Goal: Task Accomplishment & Management: Complete application form

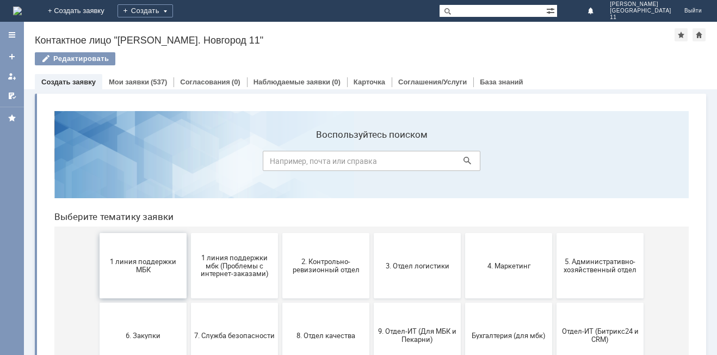
click at [134, 272] on span "1 линия поддержки МБК" at bounding box center [143, 265] width 81 height 16
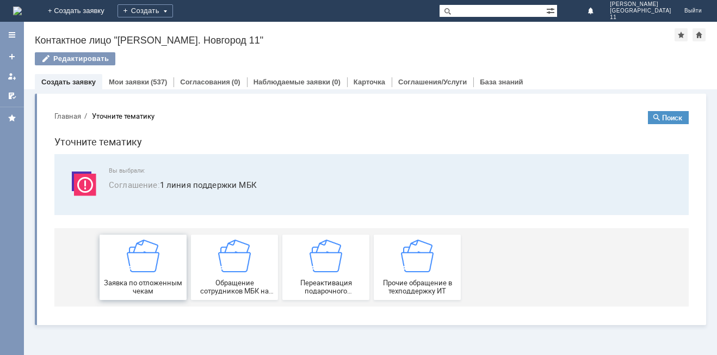
click at [140, 267] on img at bounding box center [143, 255] width 33 height 33
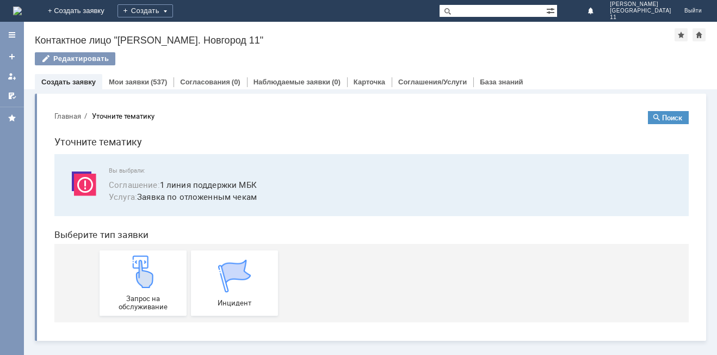
click at [140, 267] on img at bounding box center [143, 271] width 33 height 33
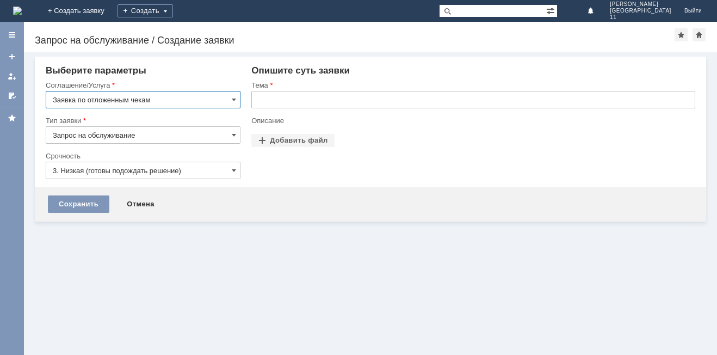
click at [305, 104] on input "text" at bounding box center [473, 99] width 444 height 17
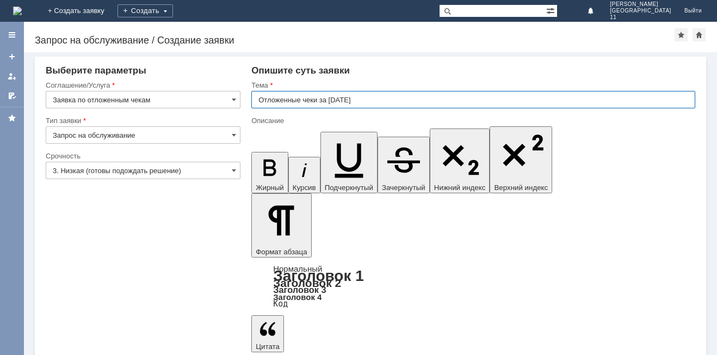
type input "Отложенные чеки за [DATE]"
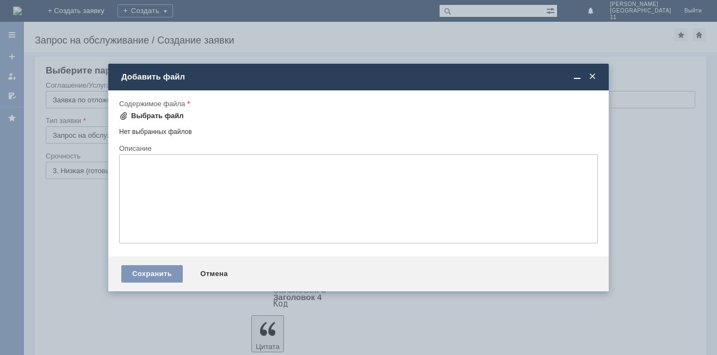
click at [141, 113] on div "Выбрать файл" at bounding box center [157, 116] width 53 height 9
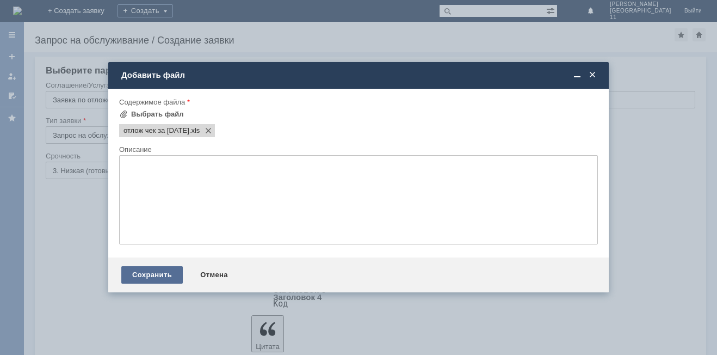
click at [145, 273] on div "Сохранить" at bounding box center [151, 274] width 61 height 17
